Goal: Information Seeking & Learning: Learn about a topic

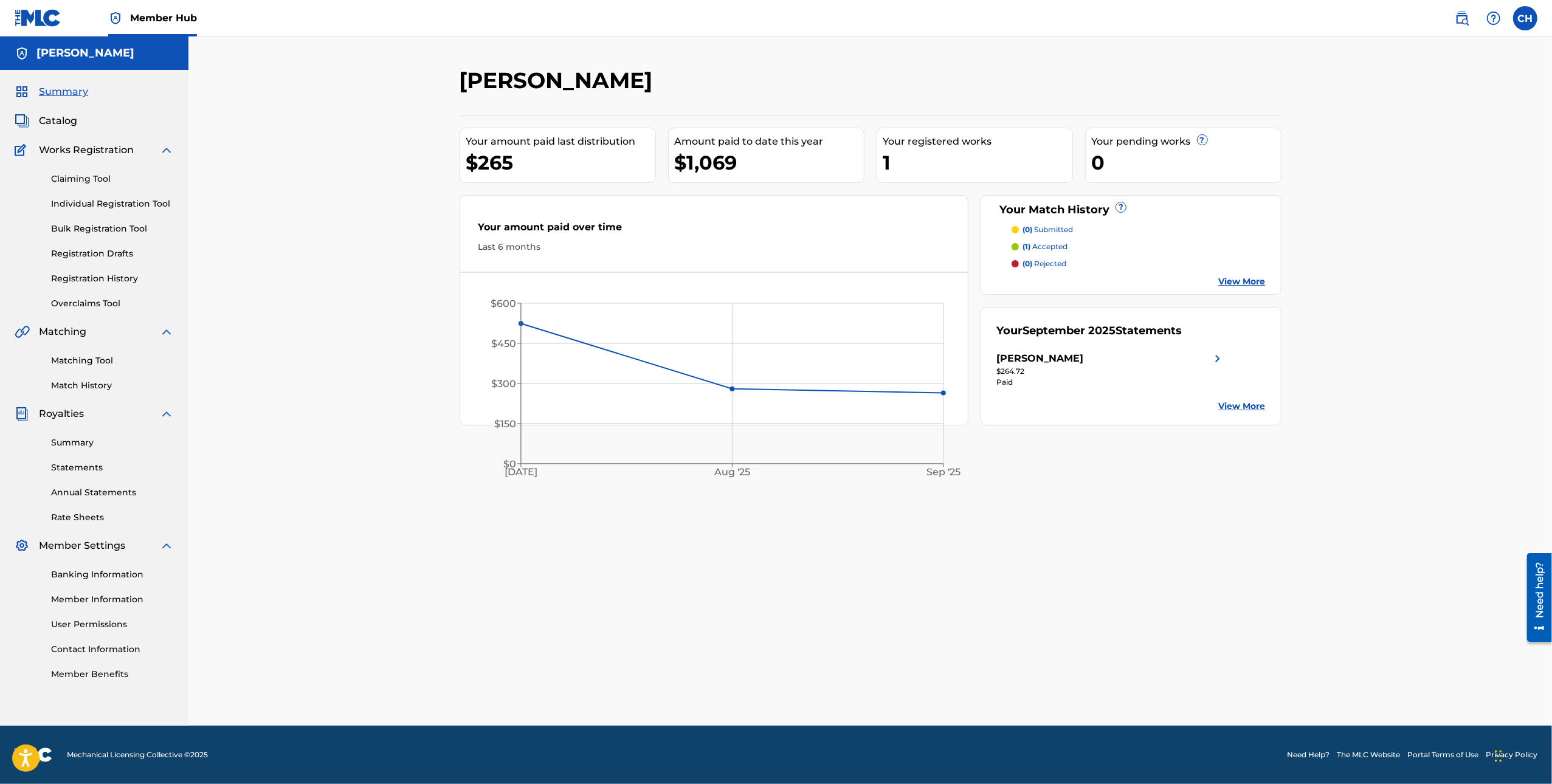
click at [1052, 245] on p "(1) accepted" at bounding box center [1045, 247] width 45 height 11
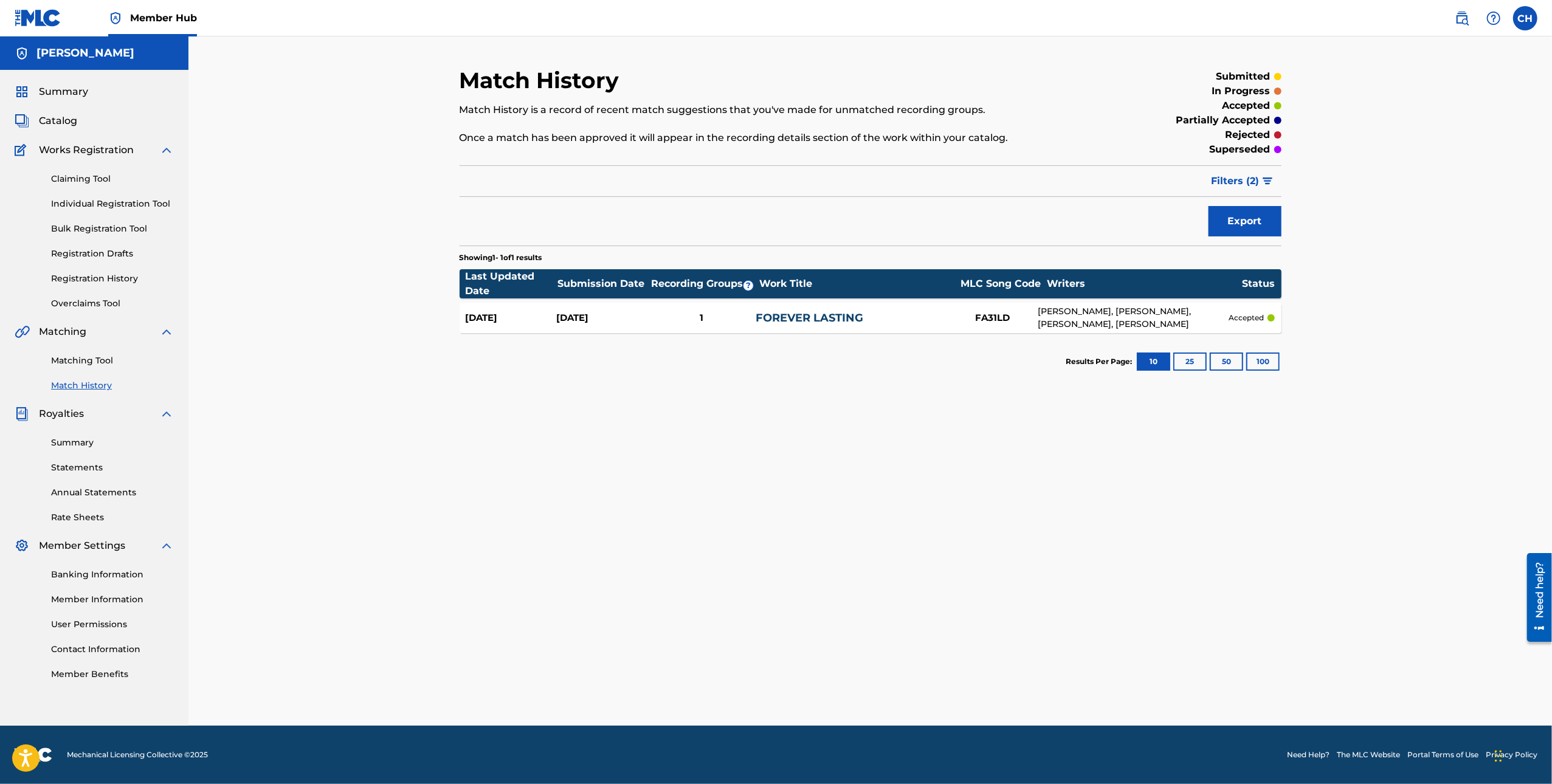
click at [809, 316] on link "FOREVER LASTING" at bounding box center [810, 318] width 108 height 13
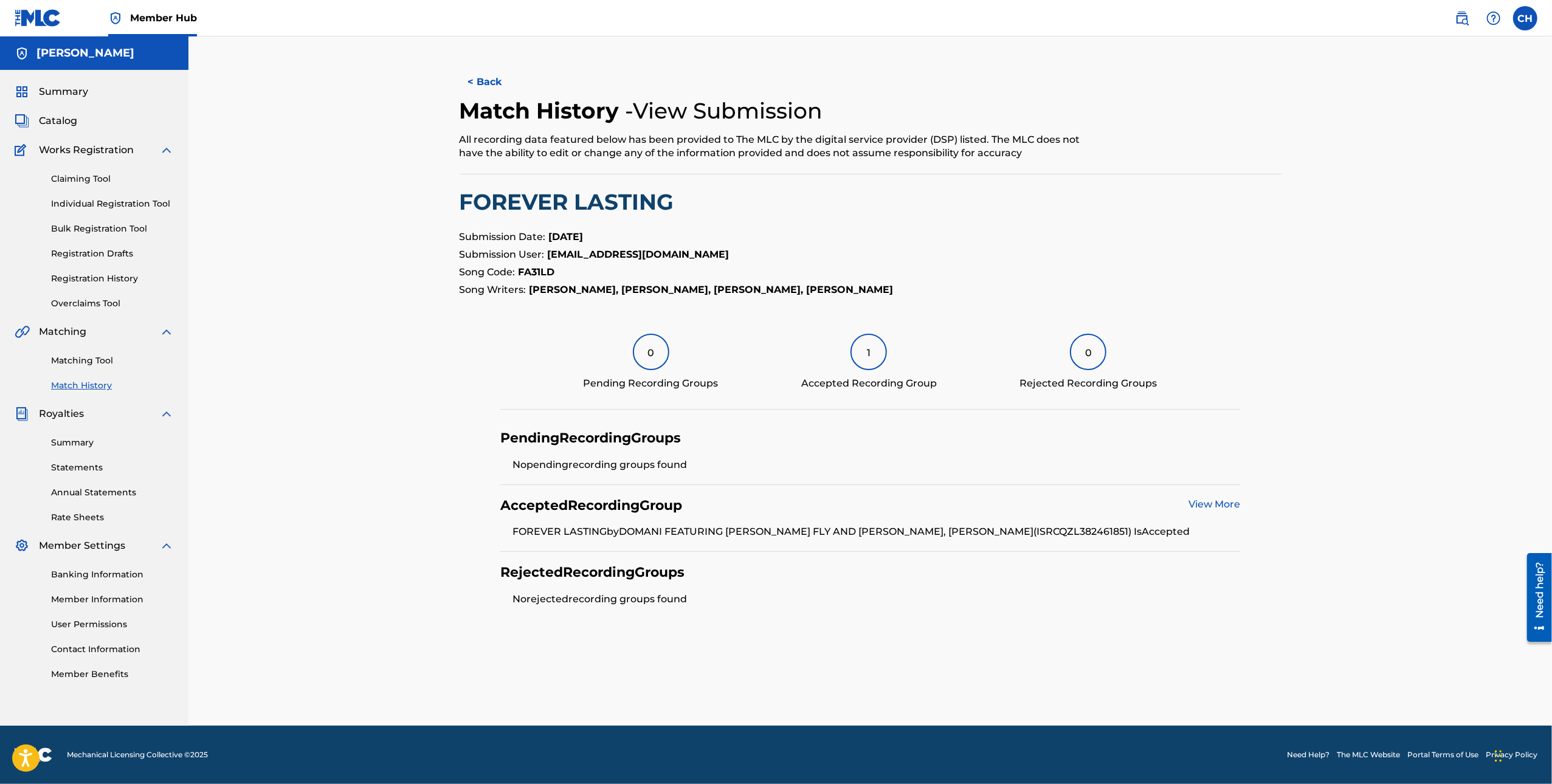
click at [1213, 503] on link "View More" at bounding box center [1214, 504] width 52 height 12
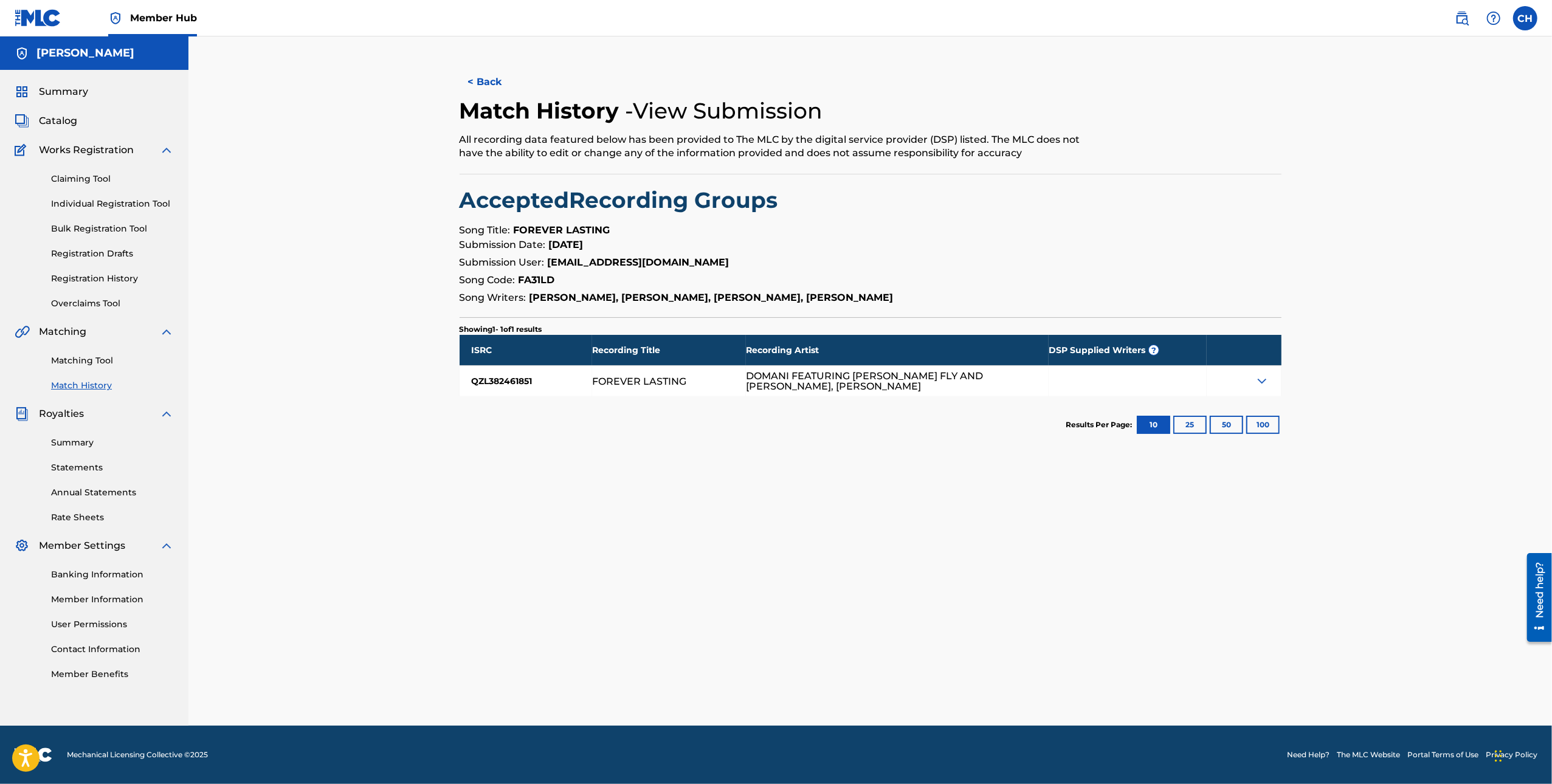
click at [1268, 388] on div at bounding box center [1243, 381] width 74 height 30
click at [1260, 386] on img at bounding box center [1262, 381] width 14 height 14
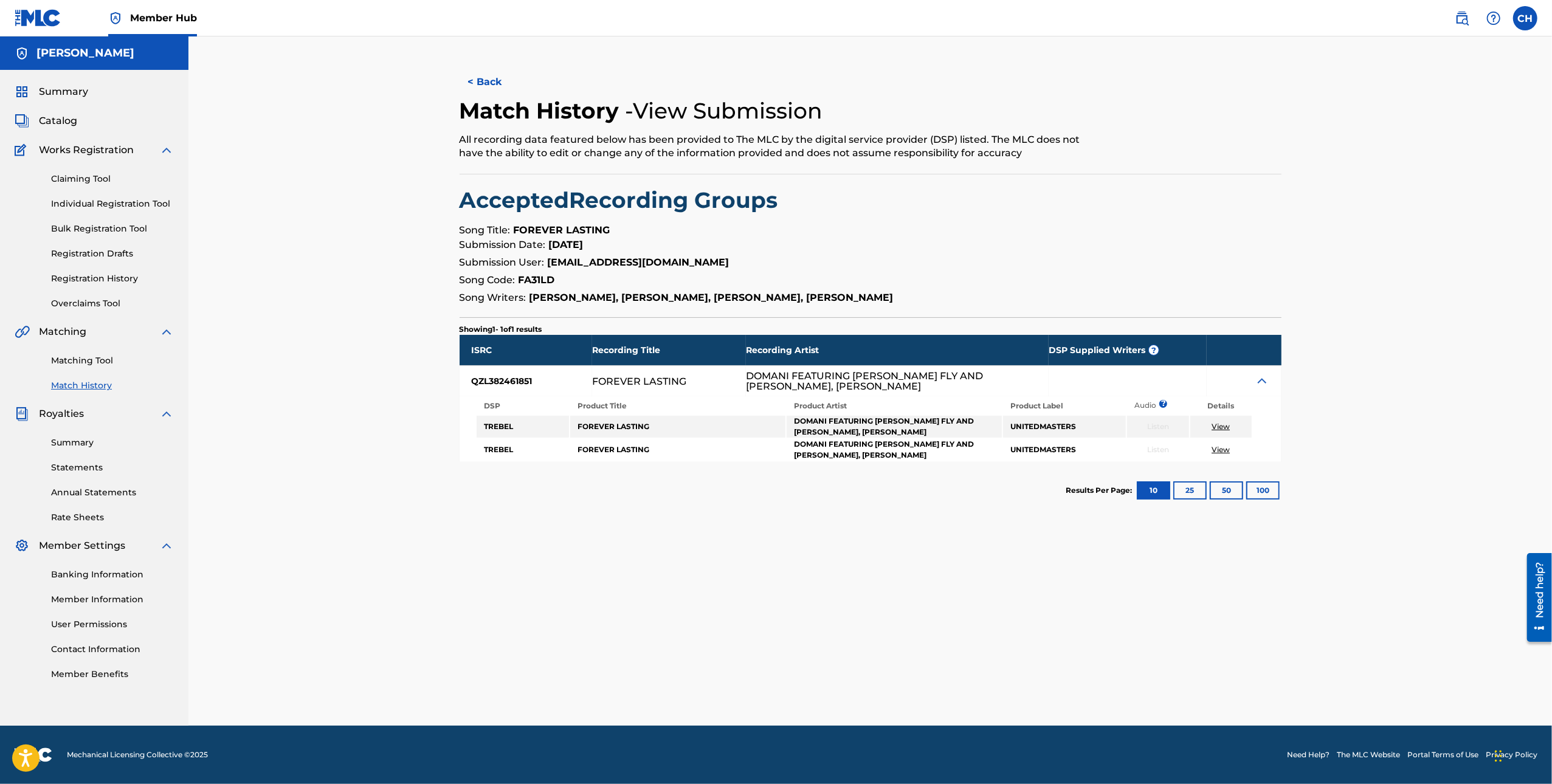
click at [78, 117] on div "Catalog" at bounding box center [94, 121] width 160 height 14
click at [48, 117] on span "Catalog" at bounding box center [58, 121] width 39 height 14
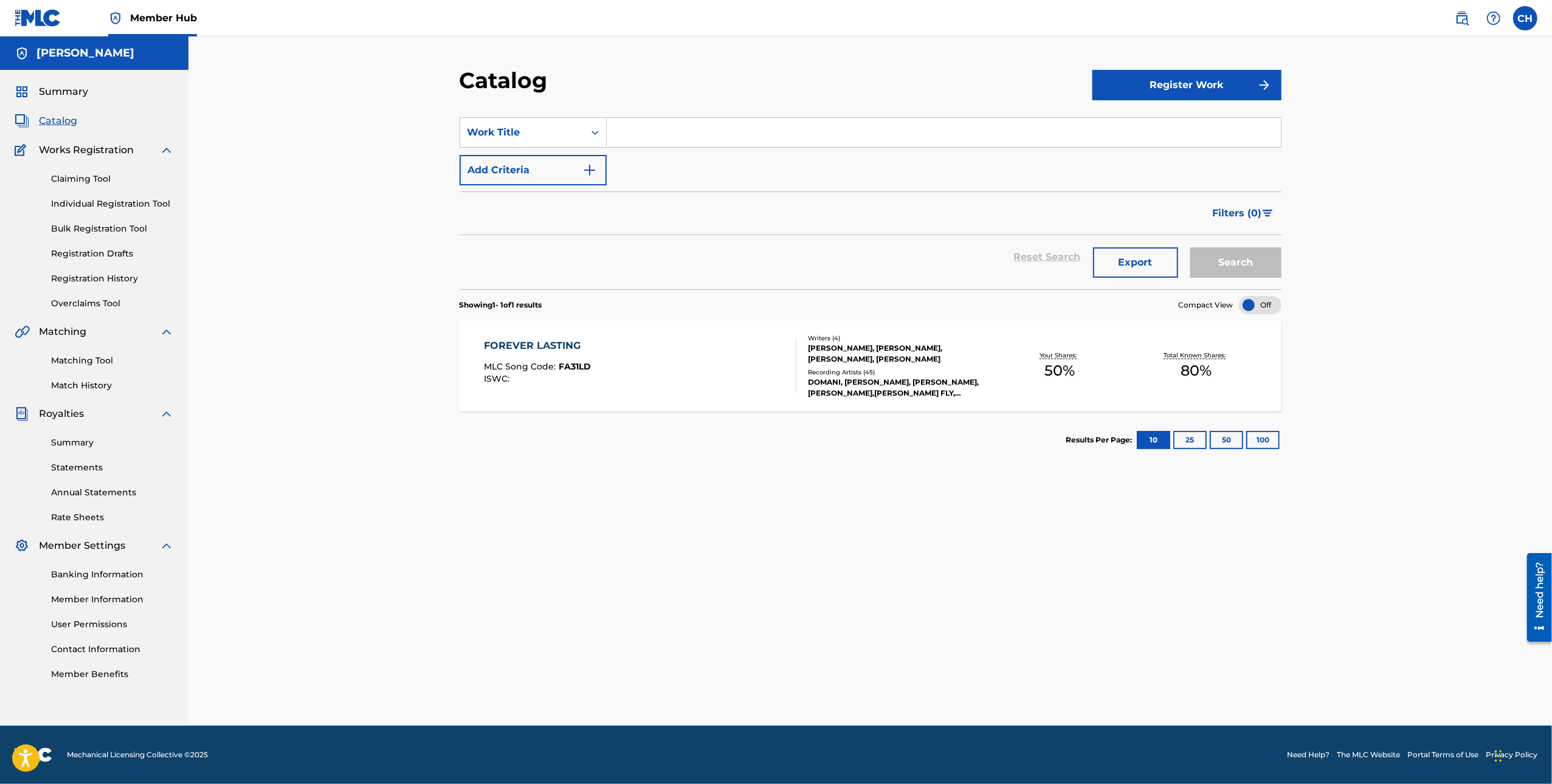
click at [529, 333] on div "FOREVER LASTING MLC Song Code : FA31LD ISWC : Writers ( 4 ) [PERSON_NAME], [PER…" at bounding box center [871, 366] width 822 height 91
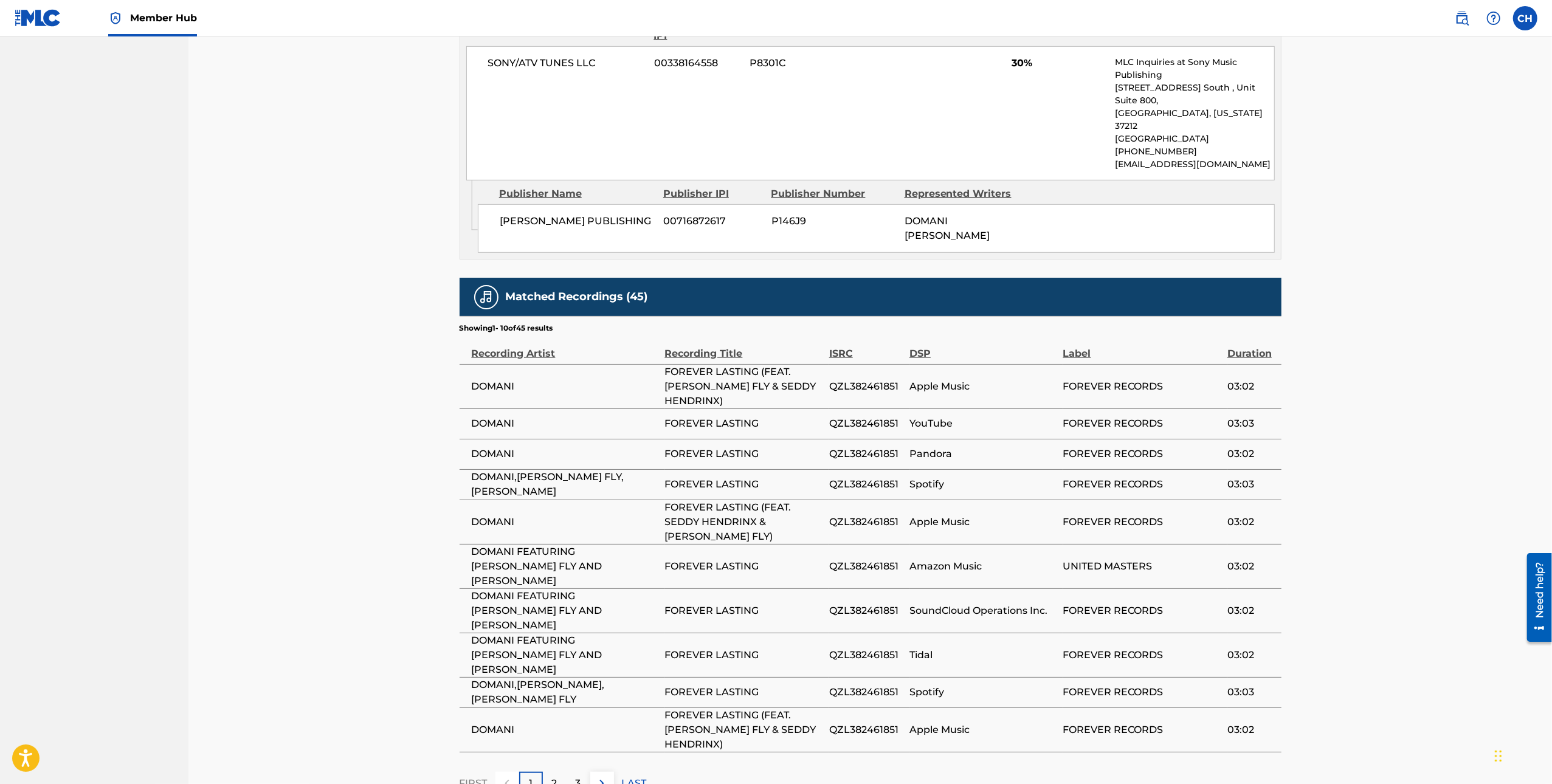
scroll to position [758, 0]
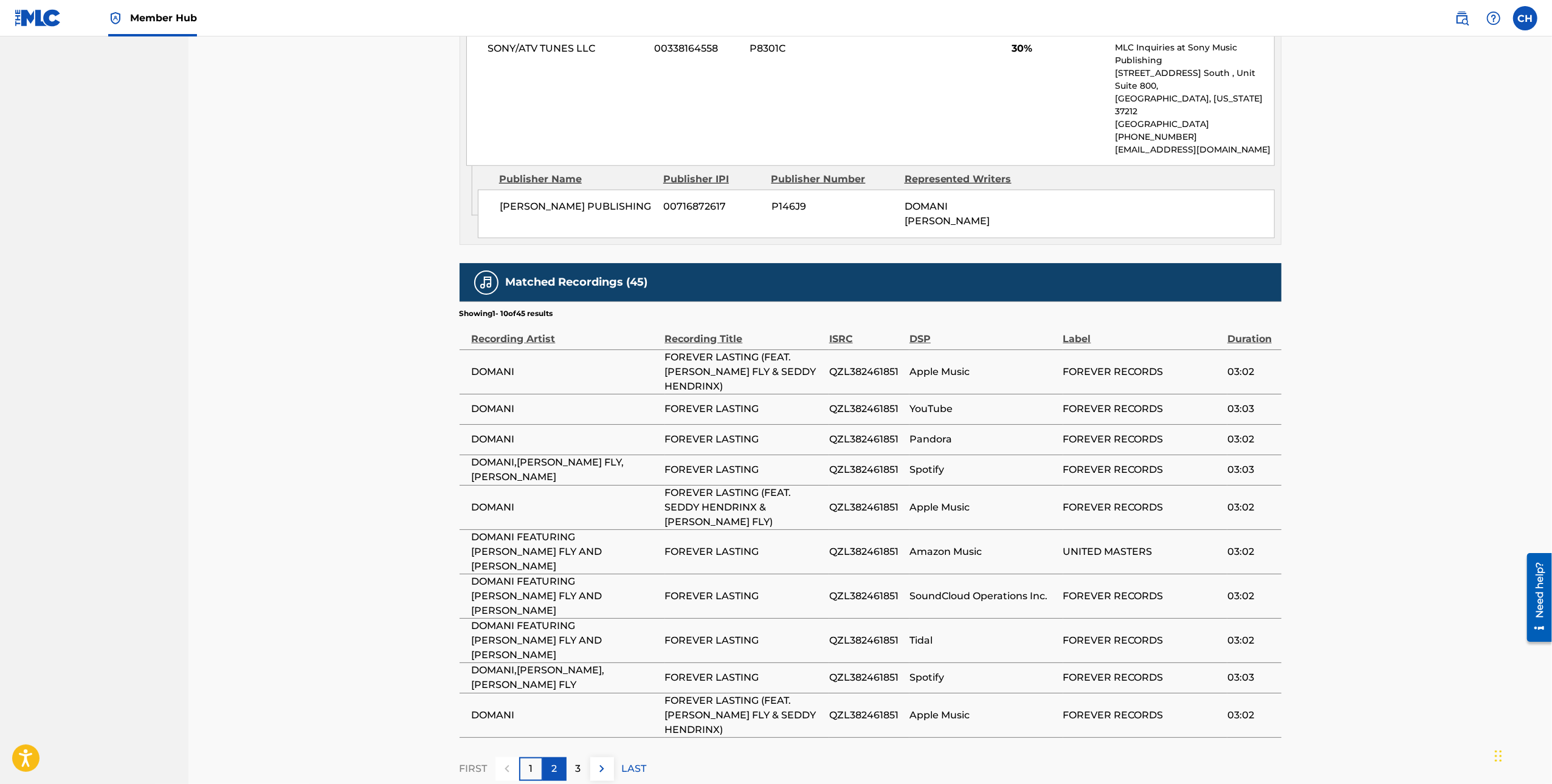
click at [561, 757] on div "2" at bounding box center [555, 769] width 24 height 24
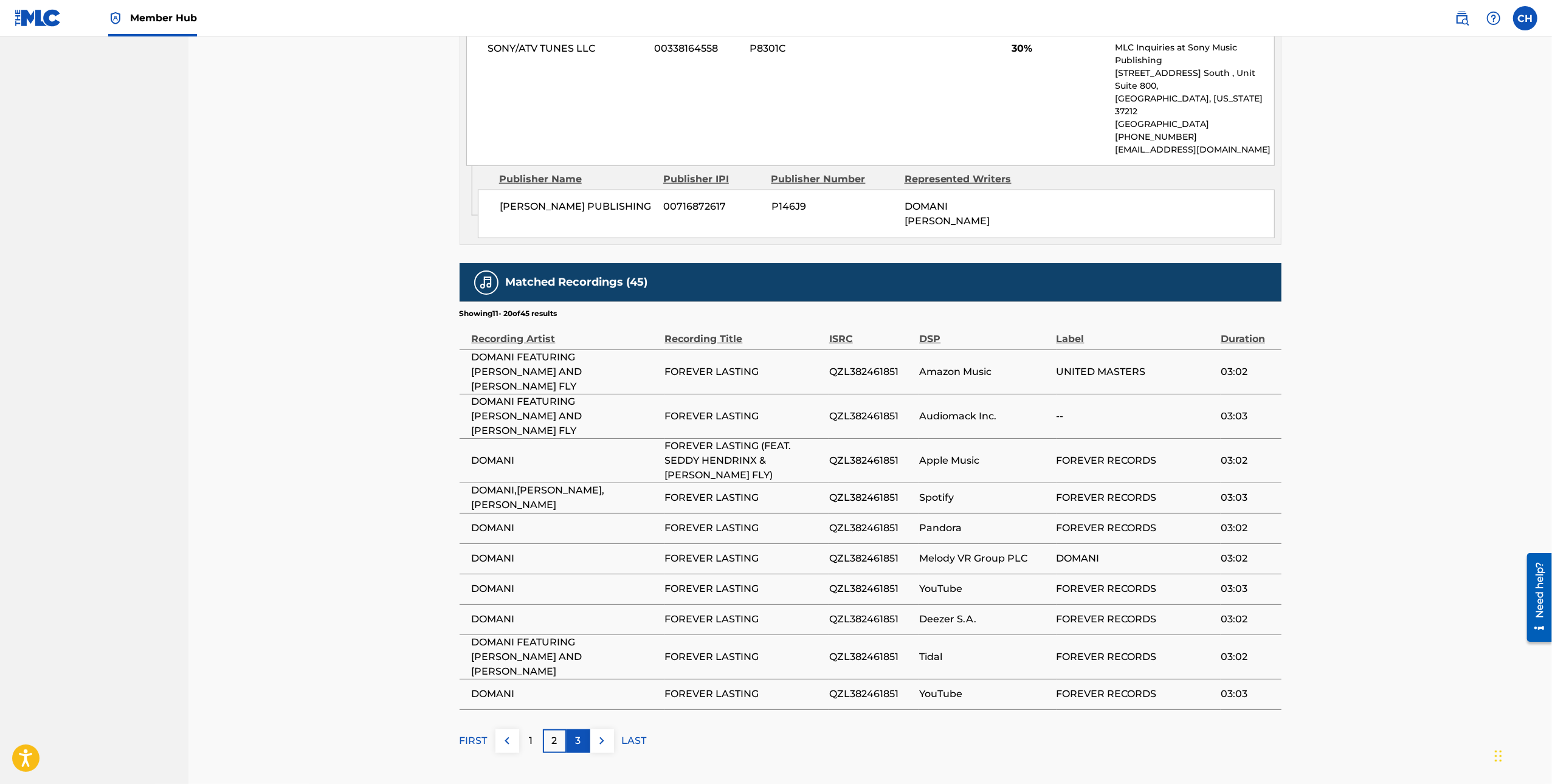
click at [576, 734] on p "3" at bounding box center [578, 741] width 5 height 14
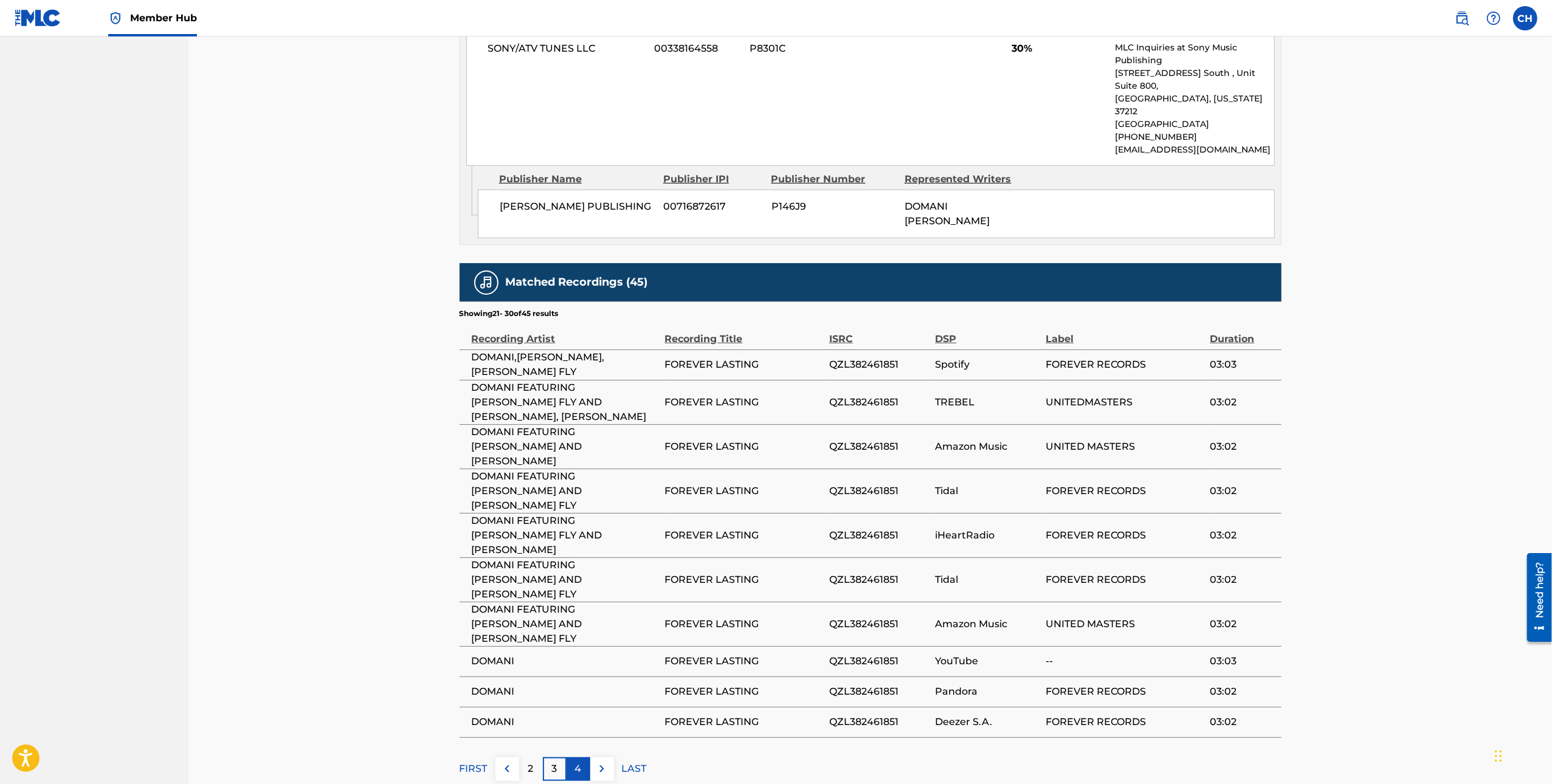
click at [583, 757] on div "4" at bounding box center [578, 769] width 24 height 24
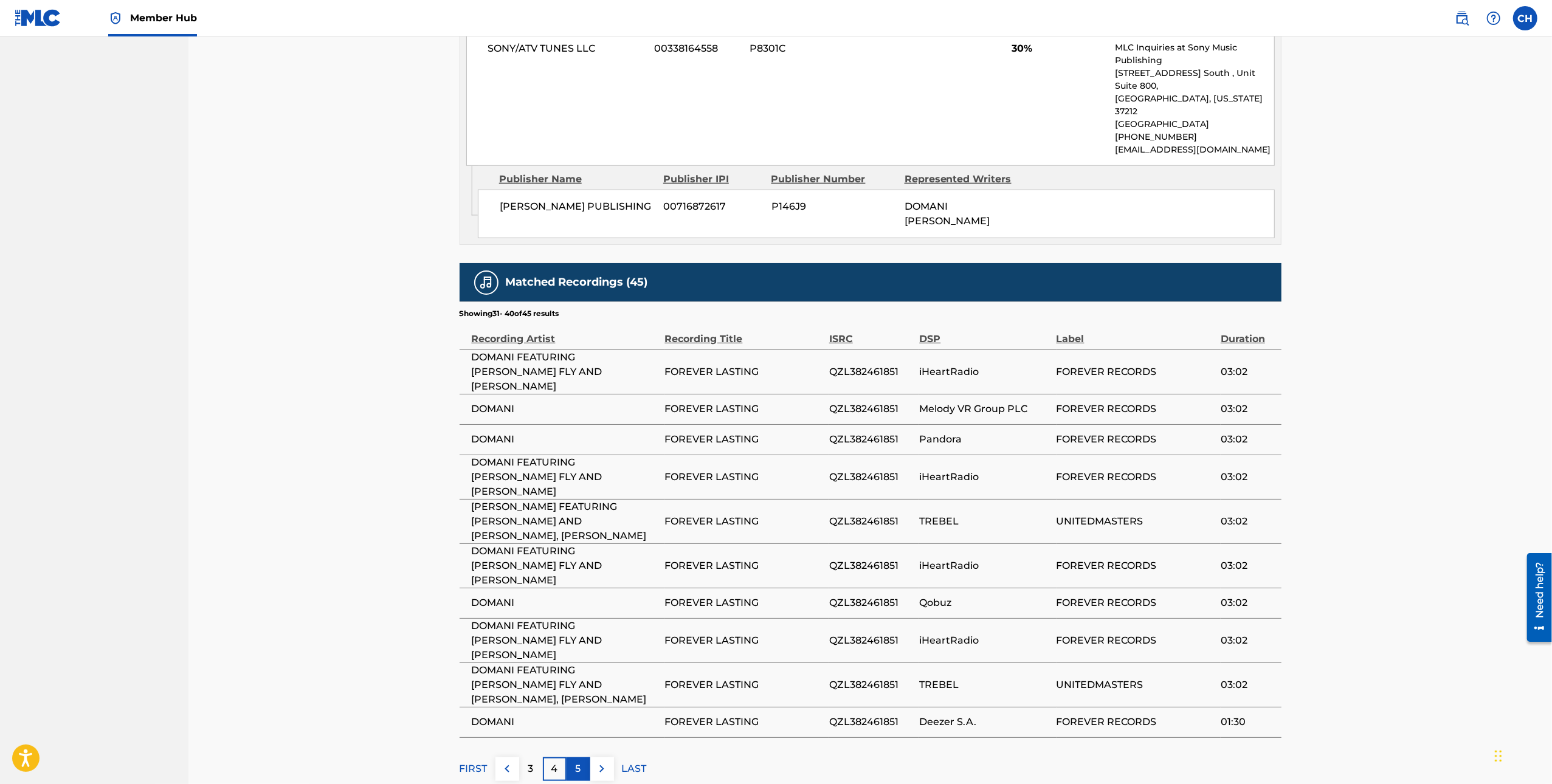
click at [568, 757] on div "5" at bounding box center [578, 769] width 24 height 24
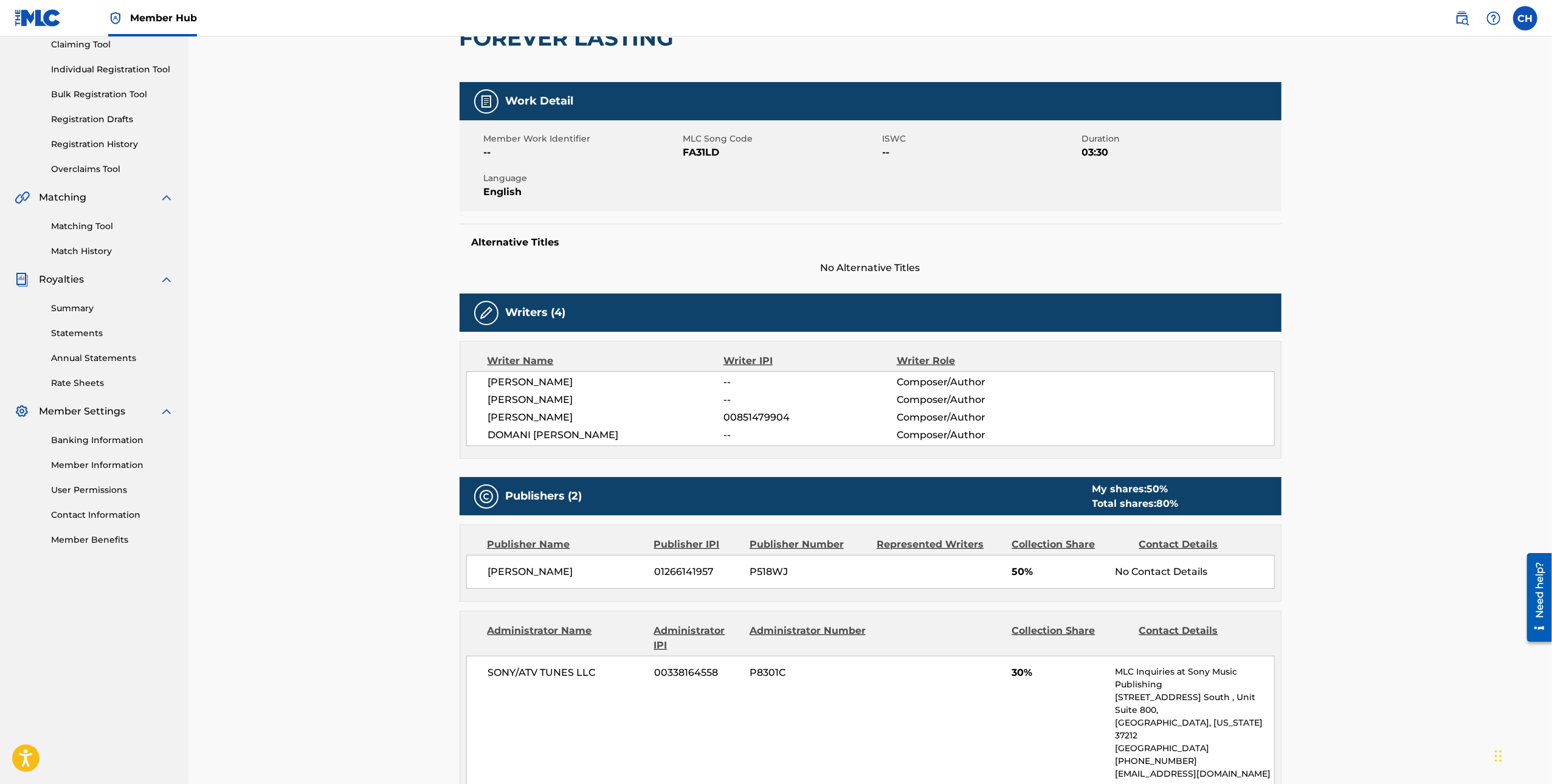
scroll to position [131, 0]
